Goal: Book appointment/travel/reservation

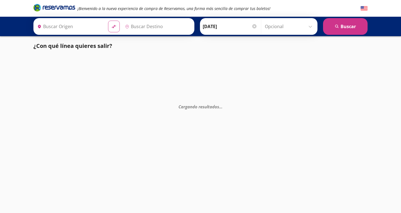
type input "[GEOGRAPHIC_DATA], [GEOGRAPHIC_DATA]"
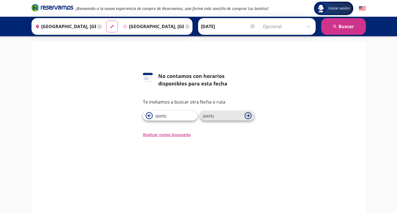
click at [212, 115] on span "[DATE]" at bounding box center [208, 116] width 11 height 5
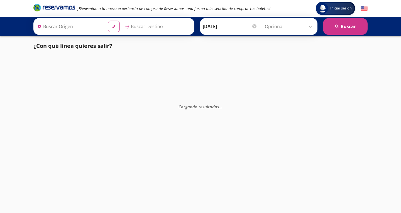
type input "[GEOGRAPHIC_DATA], [GEOGRAPHIC_DATA]"
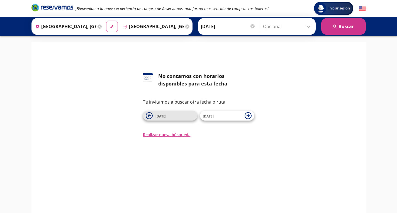
click at [168, 112] on button "[DATE]" at bounding box center [170, 116] width 54 height 10
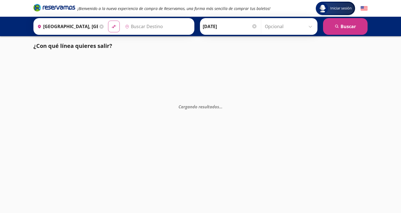
type input "[GEOGRAPHIC_DATA], [GEOGRAPHIC_DATA]"
